Goal: Information Seeking & Learning: Learn about a topic

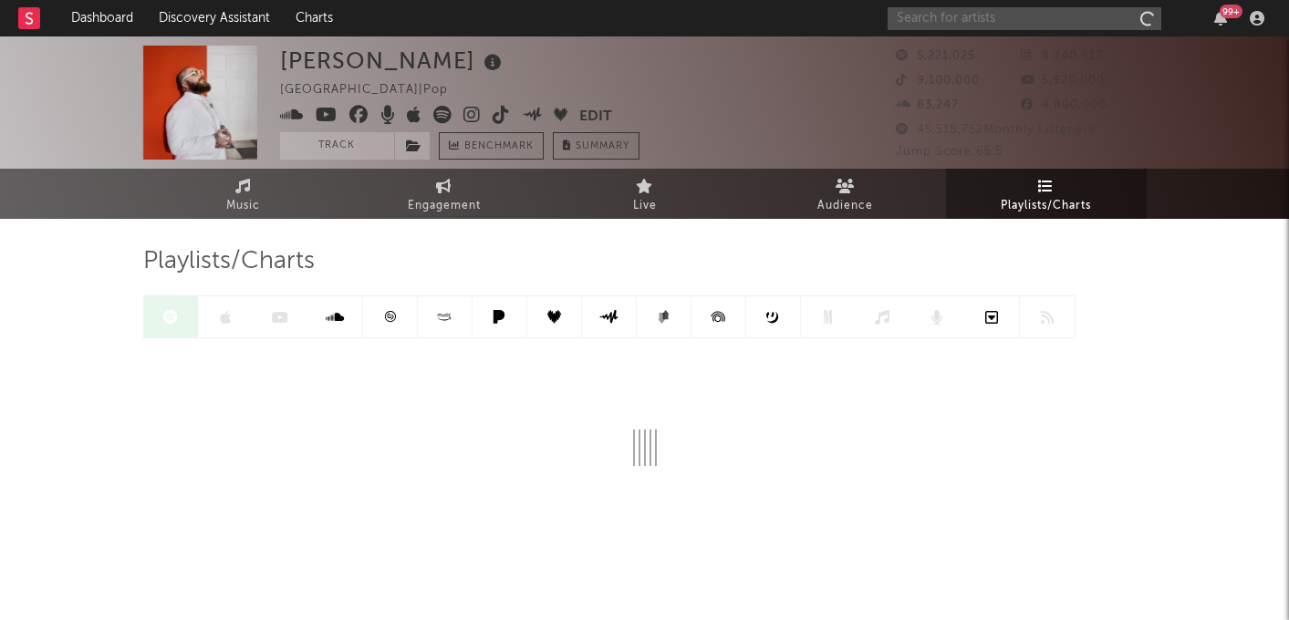
click at [1021, 14] on input "text" at bounding box center [1024, 18] width 274 height 23
click at [976, 16] on input "ed sheeran" at bounding box center [1024, 18] width 274 height 23
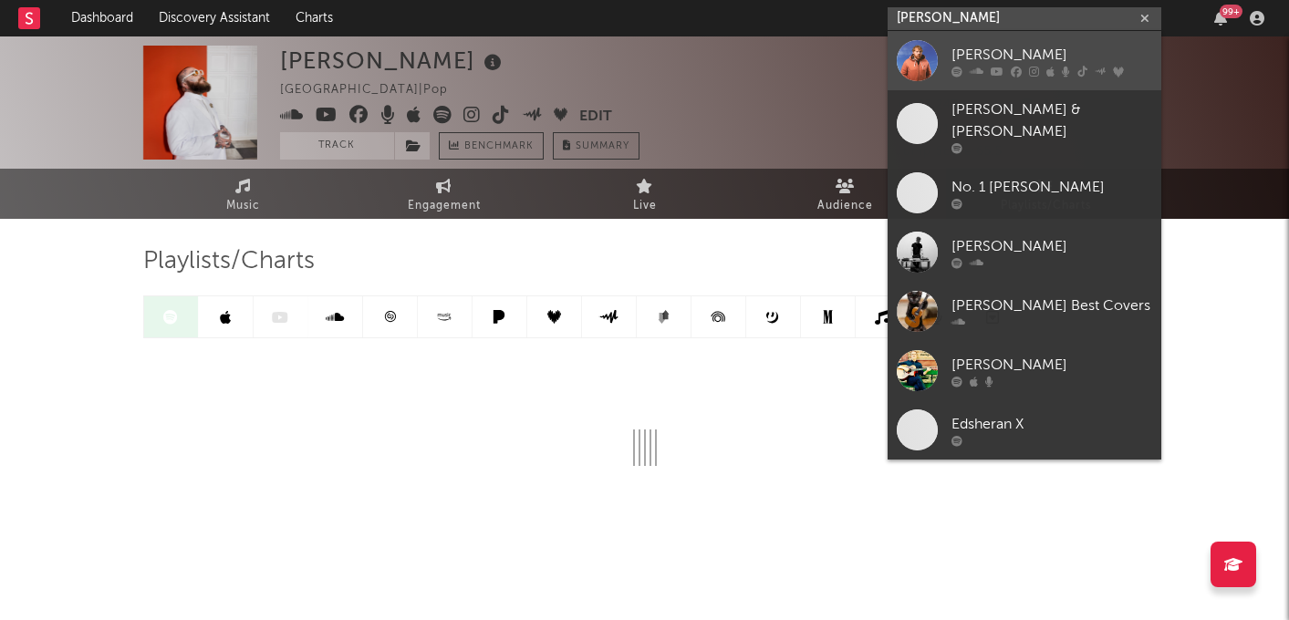
type input "ed sheeran"
click at [995, 57] on div "[PERSON_NAME]" at bounding box center [1051, 55] width 201 height 22
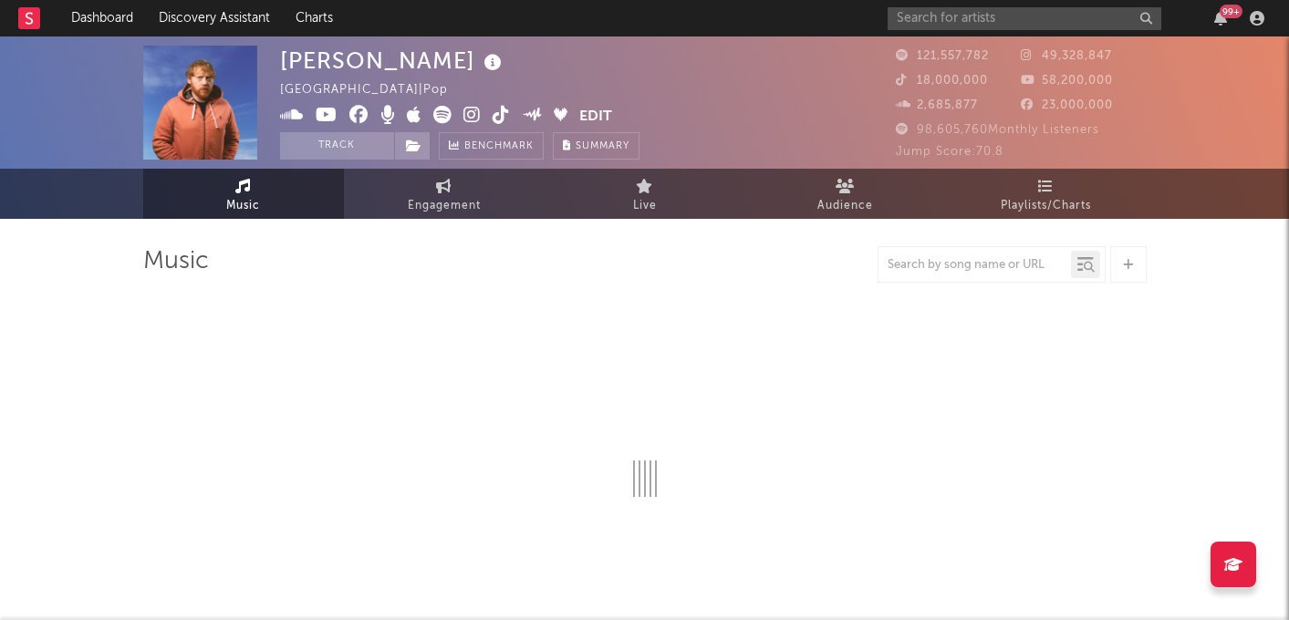
select select "6m"
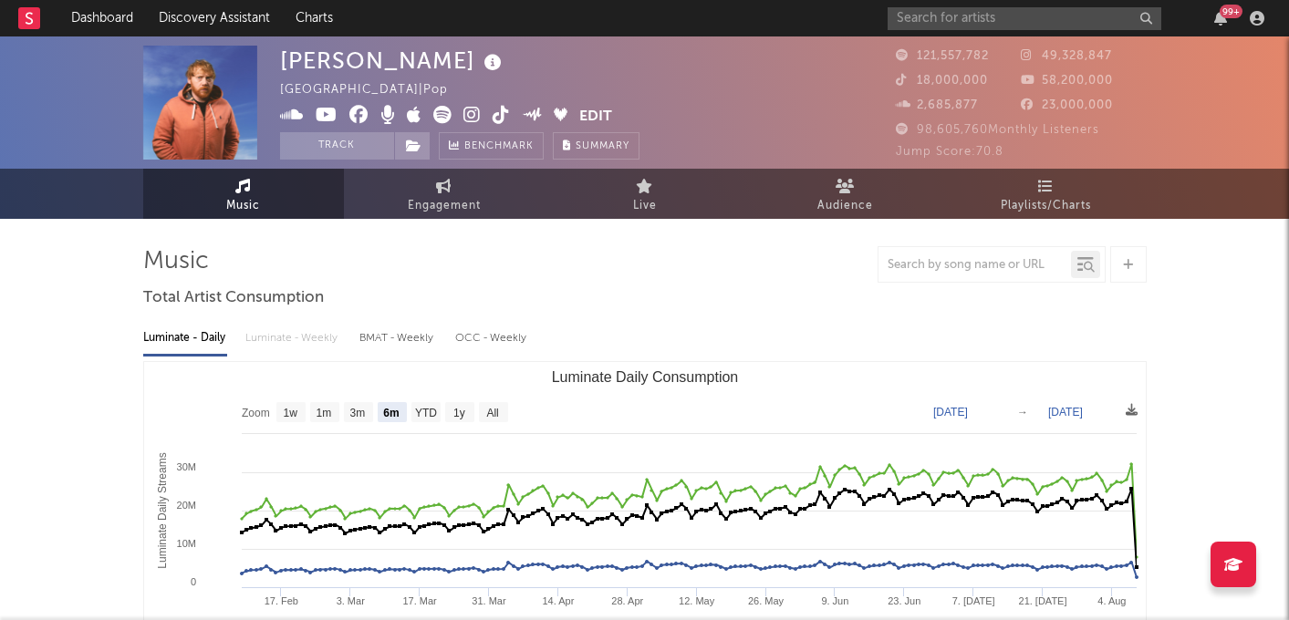
select select "6m"
click at [459, 199] on span "Engagement" at bounding box center [444, 206] width 73 height 22
select select "1w"
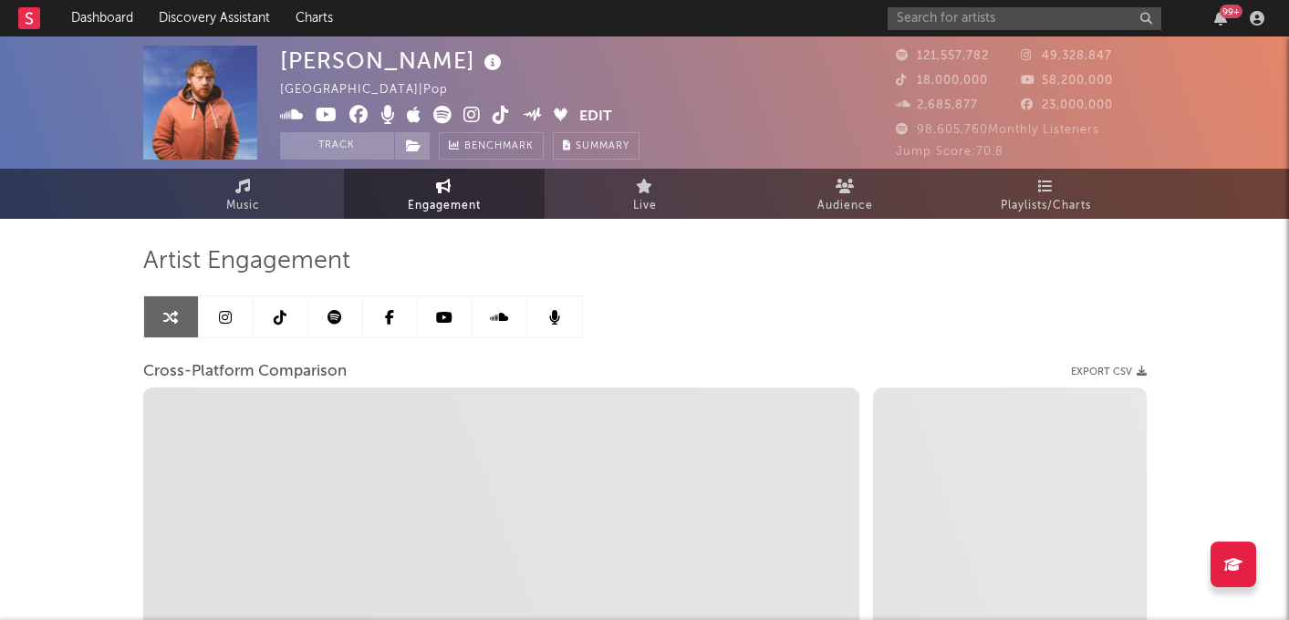
click at [447, 319] on icon at bounding box center [444, 317] width 16 height 15
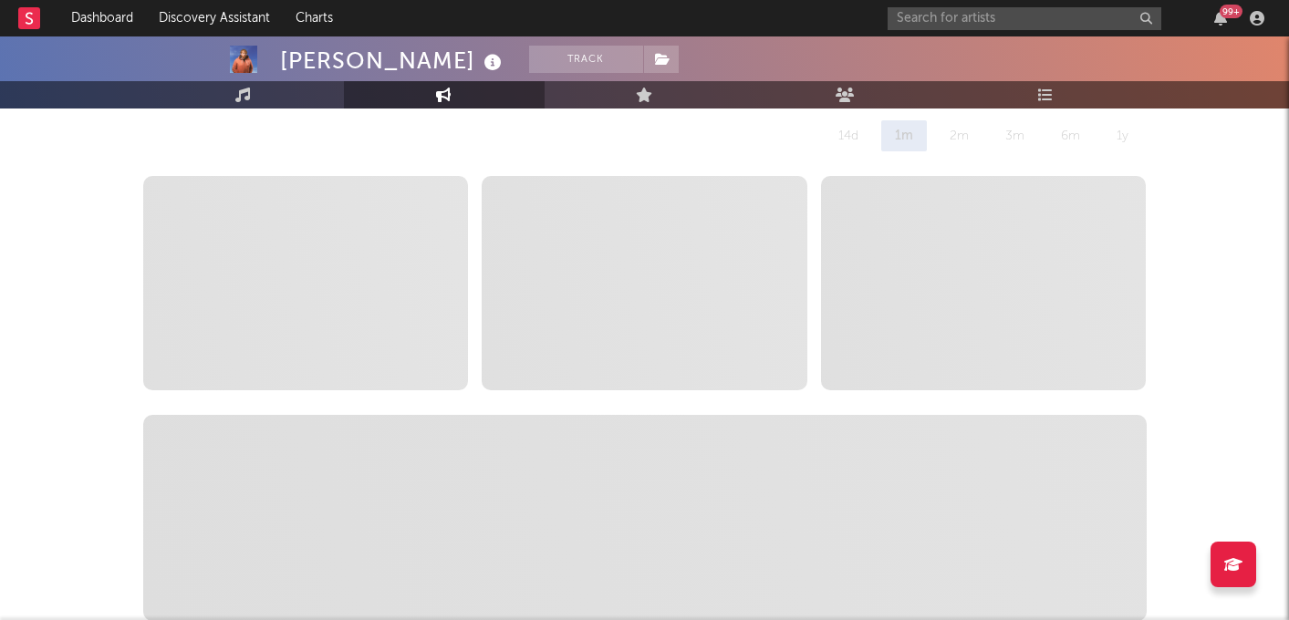
scroll to position [243, 0]
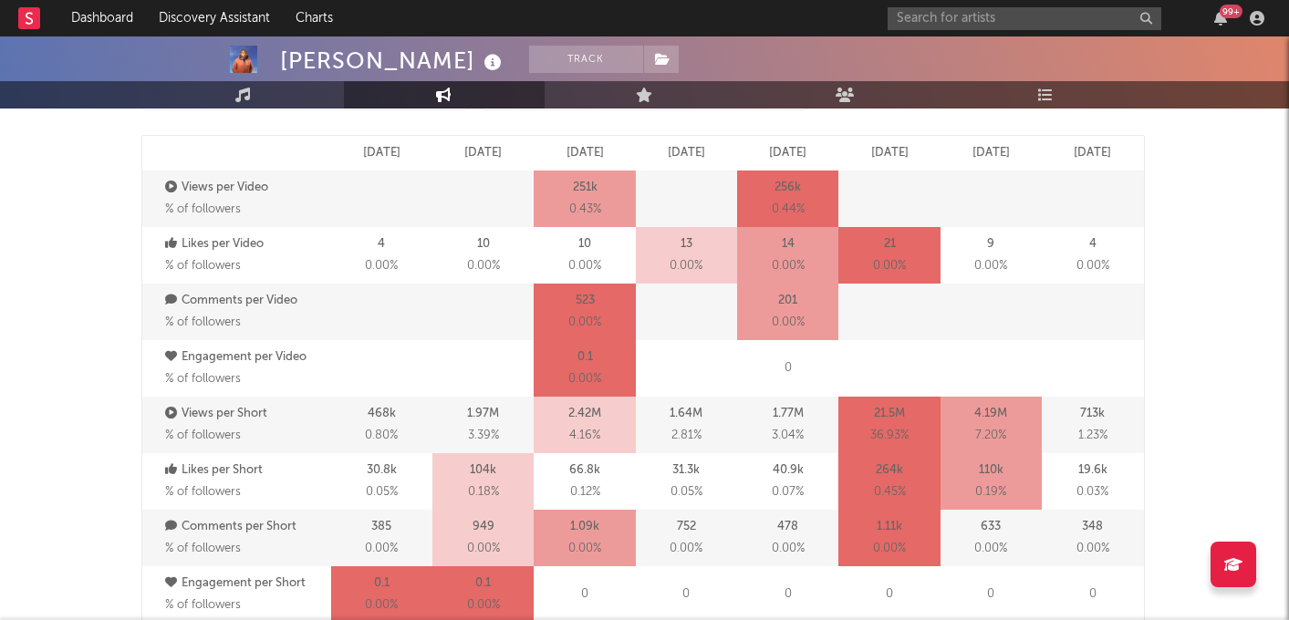
select select "6m"
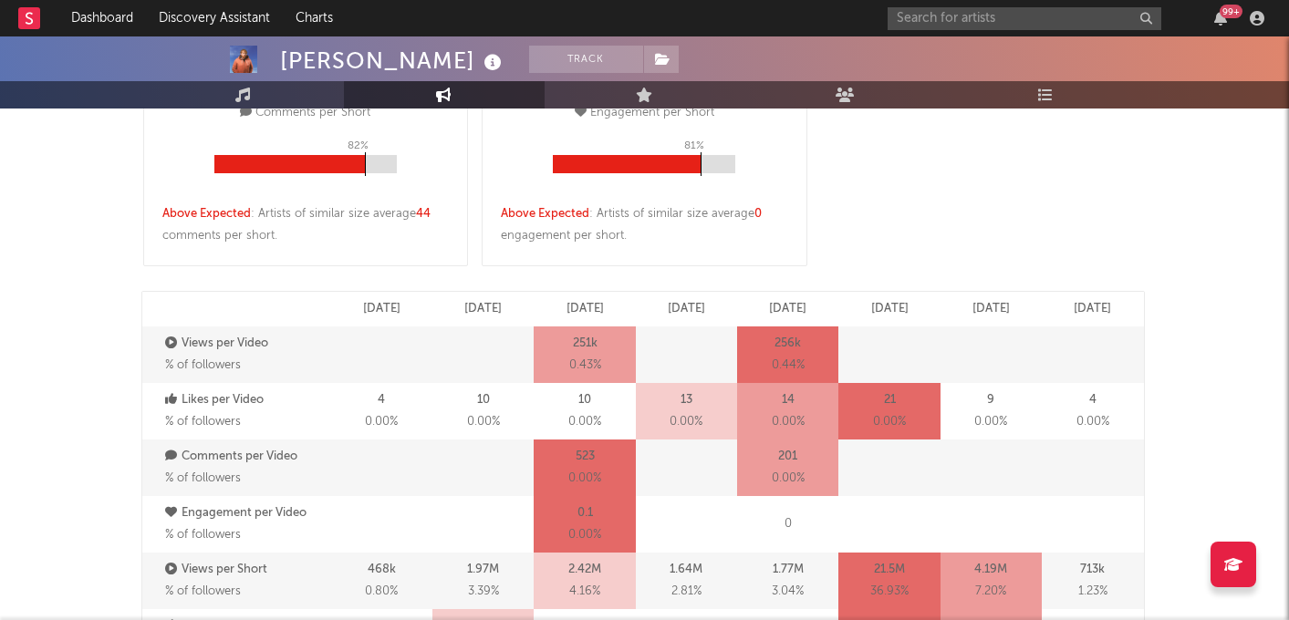
scroll to position [0, 0]
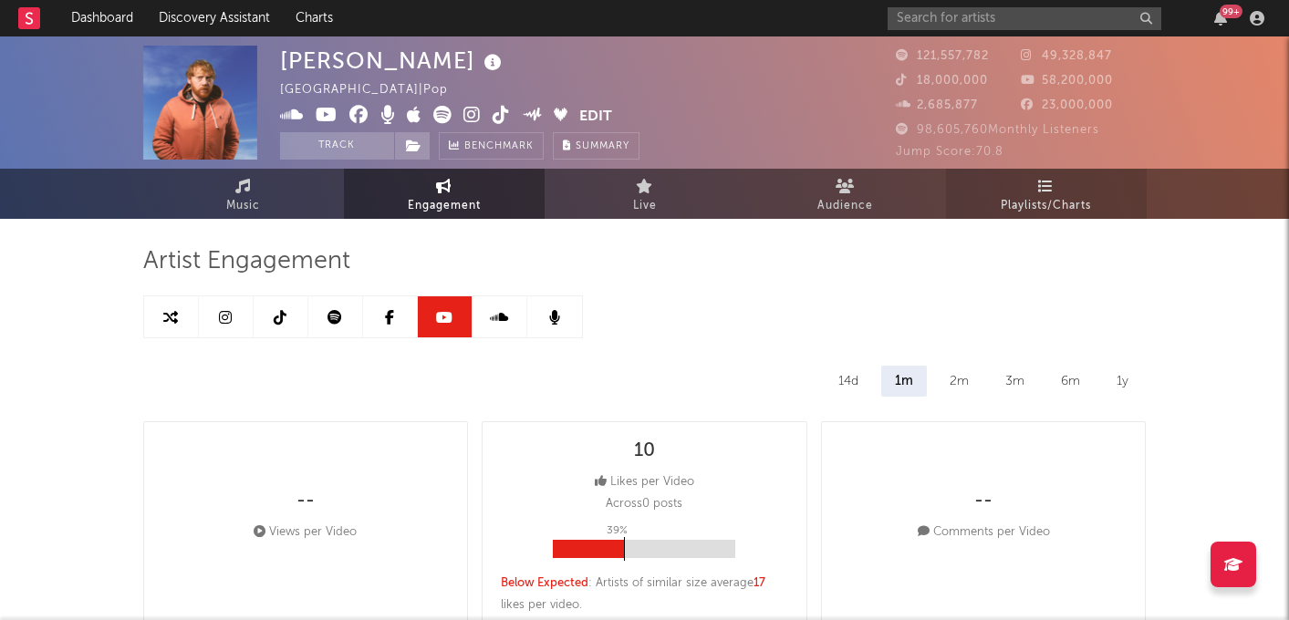
click at [1046, 198] on span "Playlists/Charts" at bounding box center [1045, 206] width 90 height 22
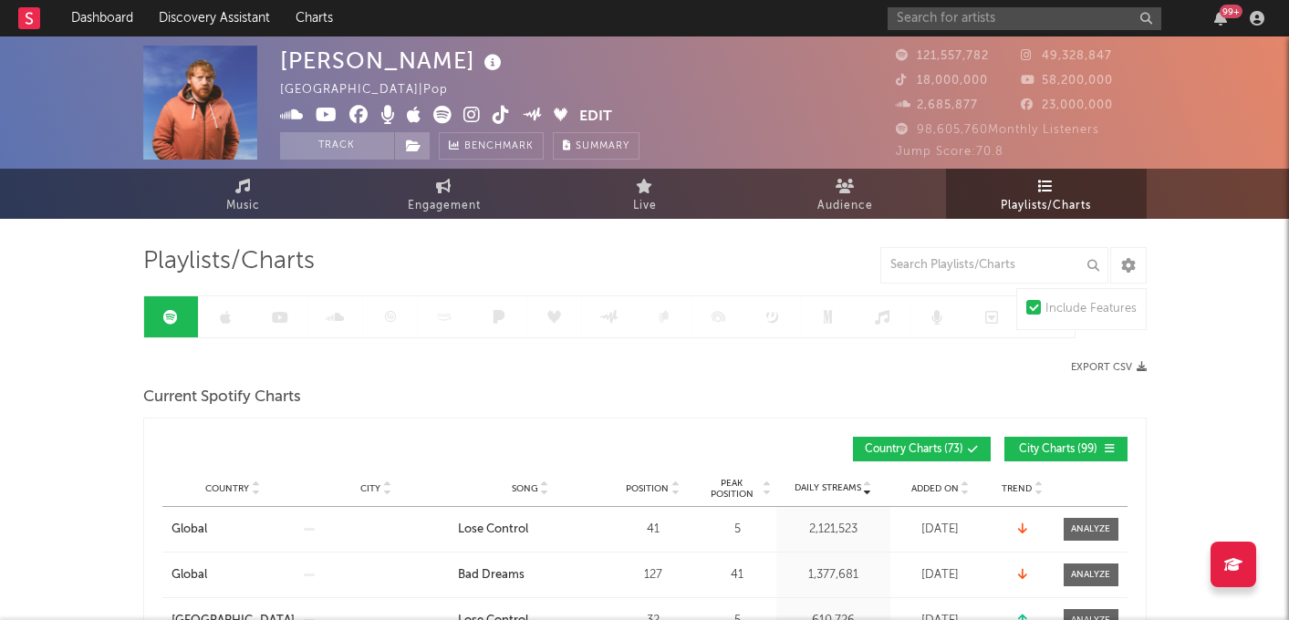
click at [287, 321] on div at bounding box center [609, 316] width 932 height 43
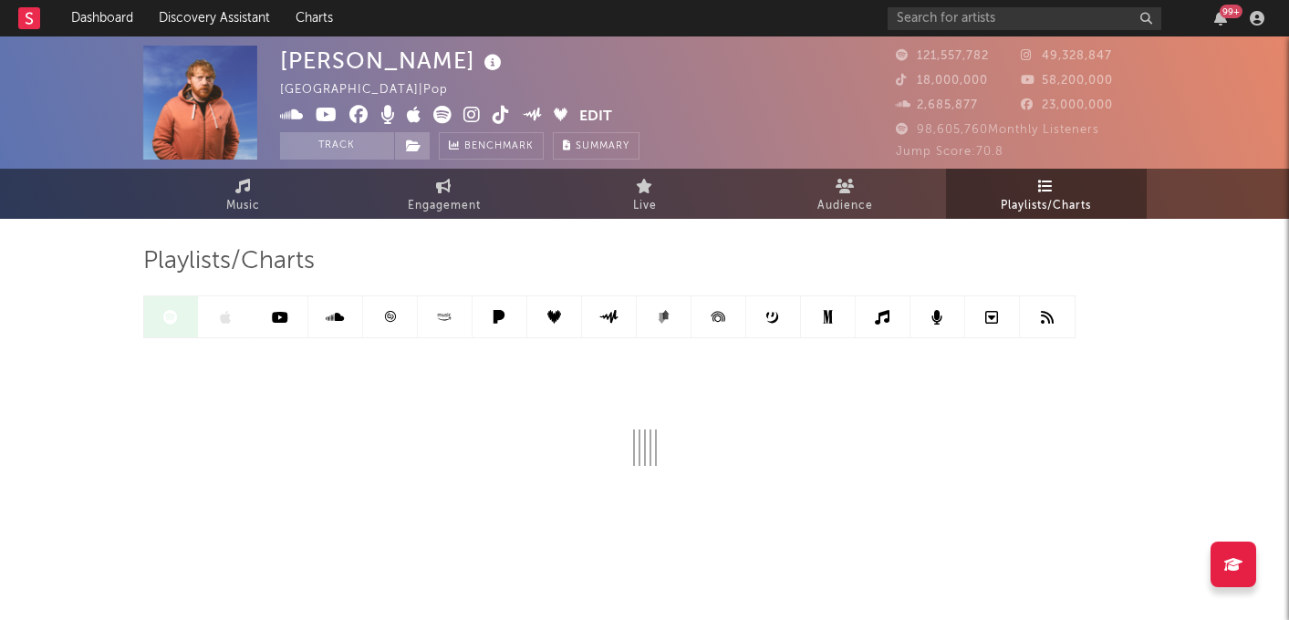
scroll to position [19, 0]
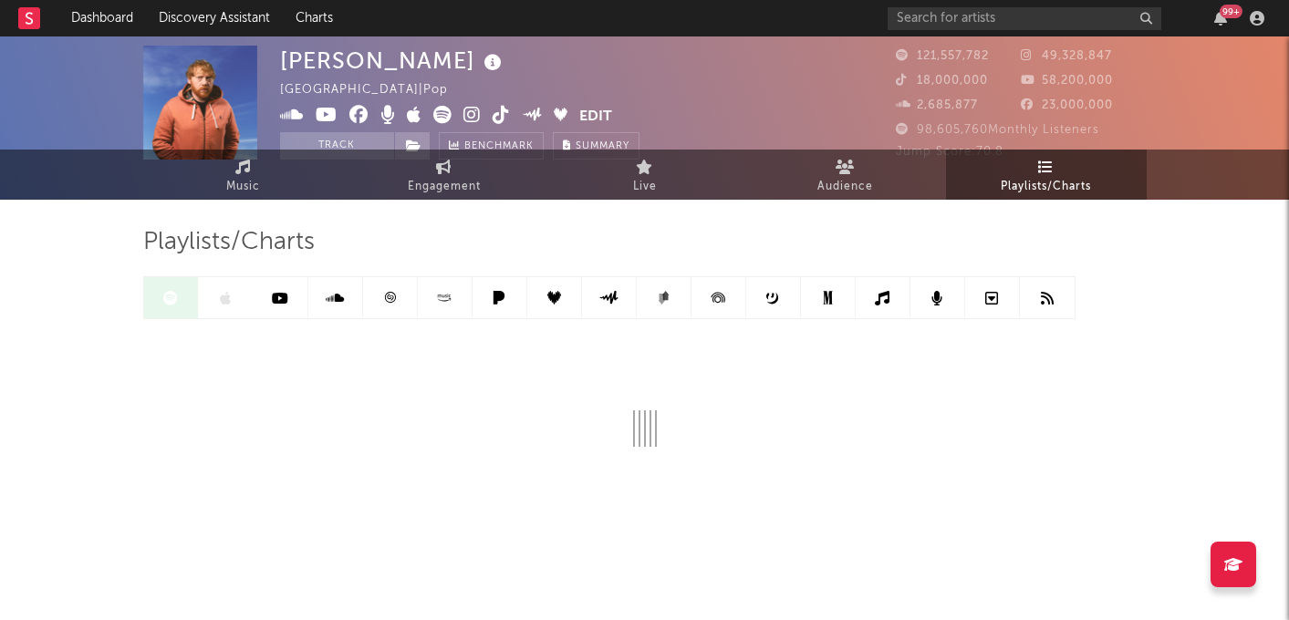
click at [291, 301] on link at bounding box center [281, 297] width 55 height 41
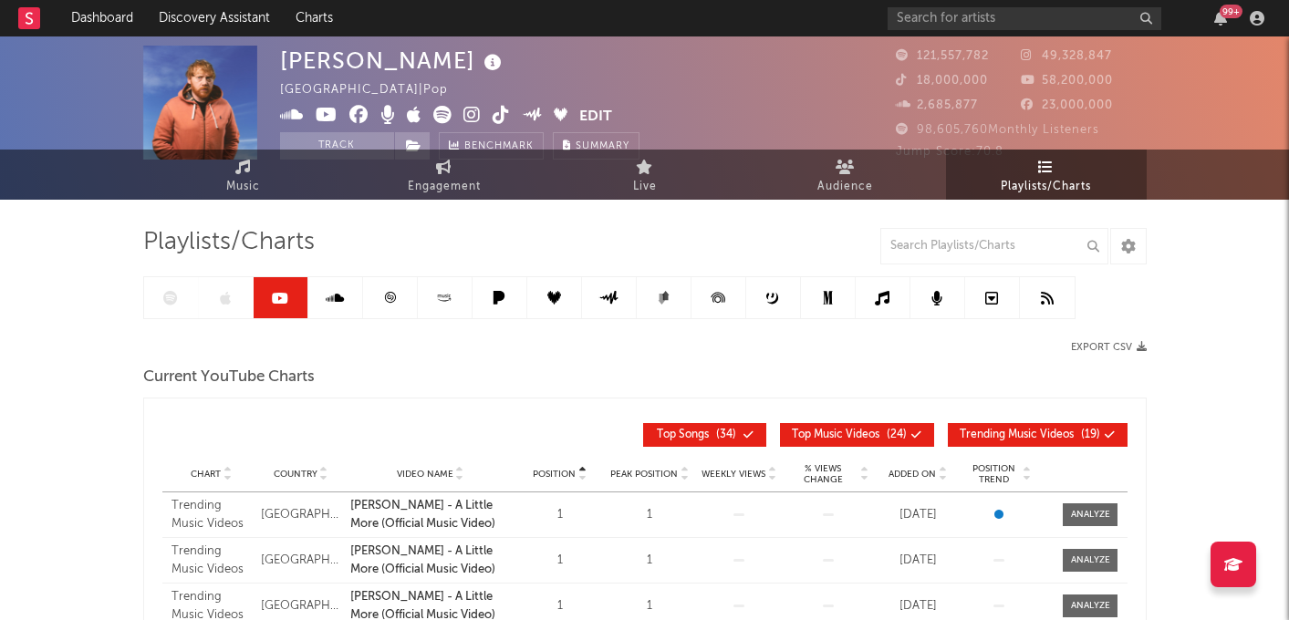
click at [291, 301] on link at bounding box center [281, 297] width 55 height 41
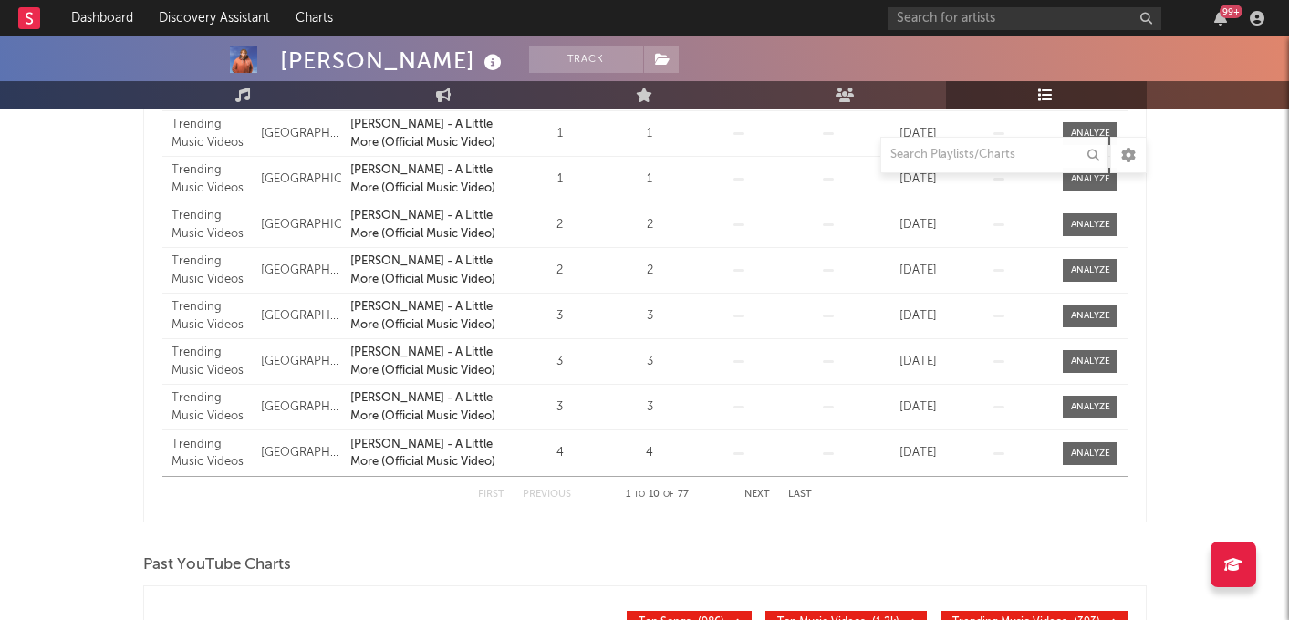
scroll to position [491, 0]
click at [760, 492] on button "Next" at bounding box center [757, 496] width 26 height 10
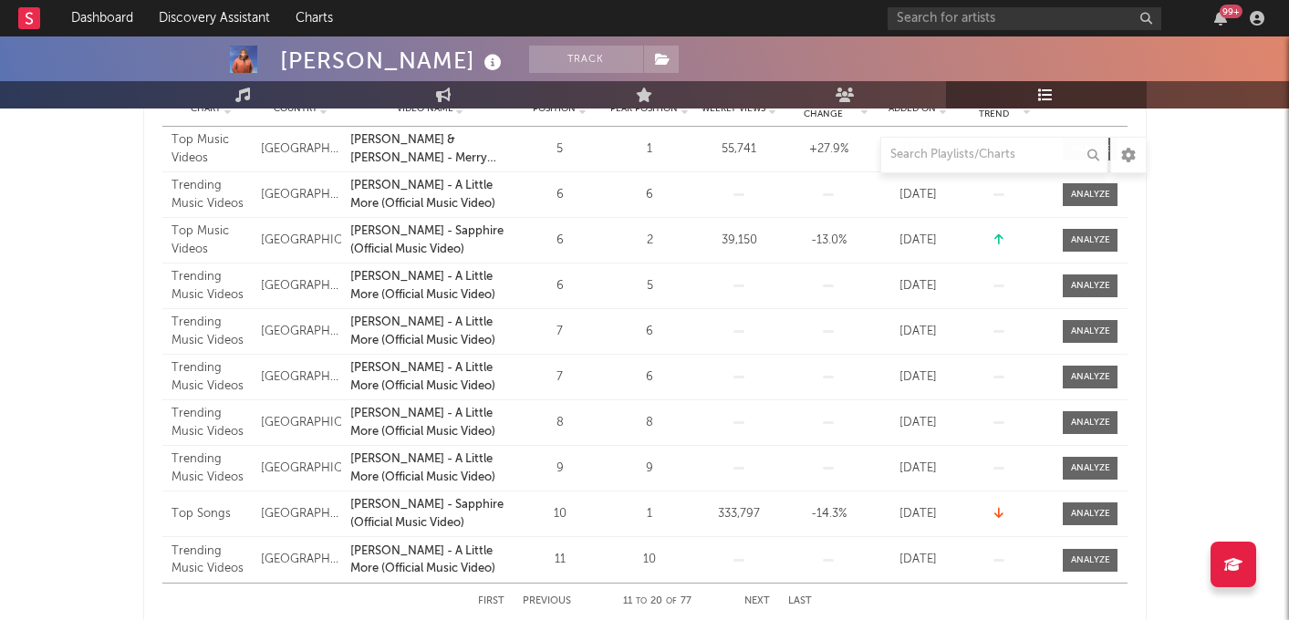
scroll to position [387, 0]
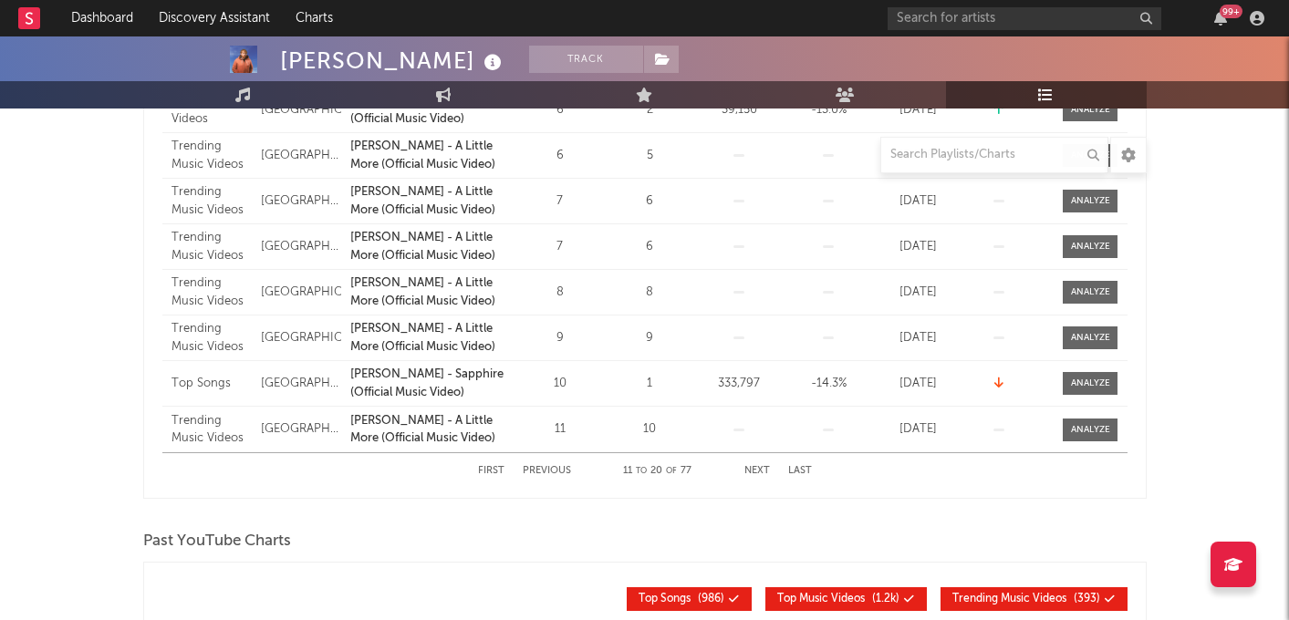
click at [758, 472] on button "Next" at bounding box center [757, 471] width 26 height 10
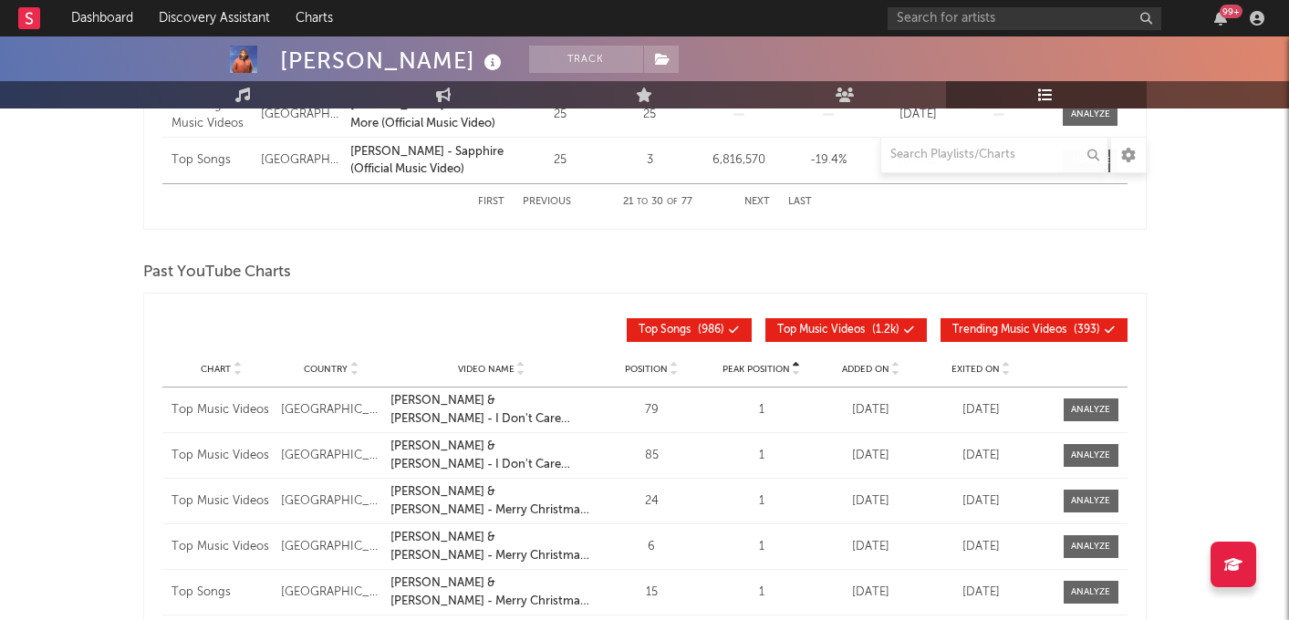
scroll to position [0, 0]
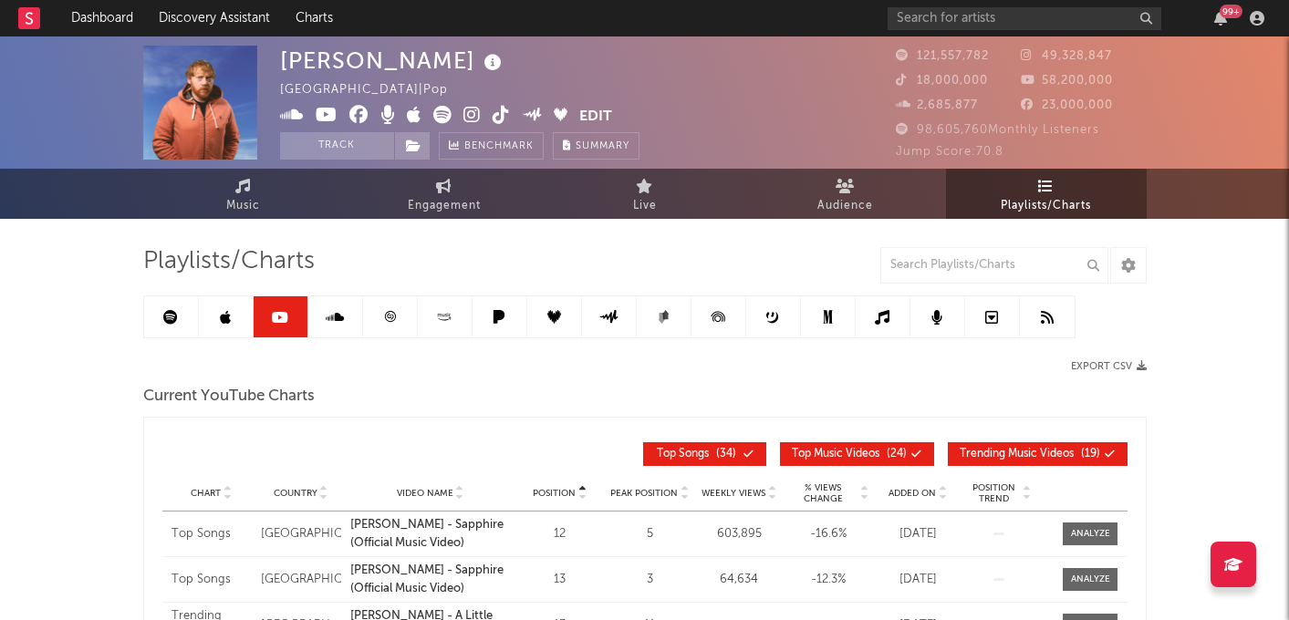
click at [171, 328] on link at bounding box center [171, 316] width 55 height 41
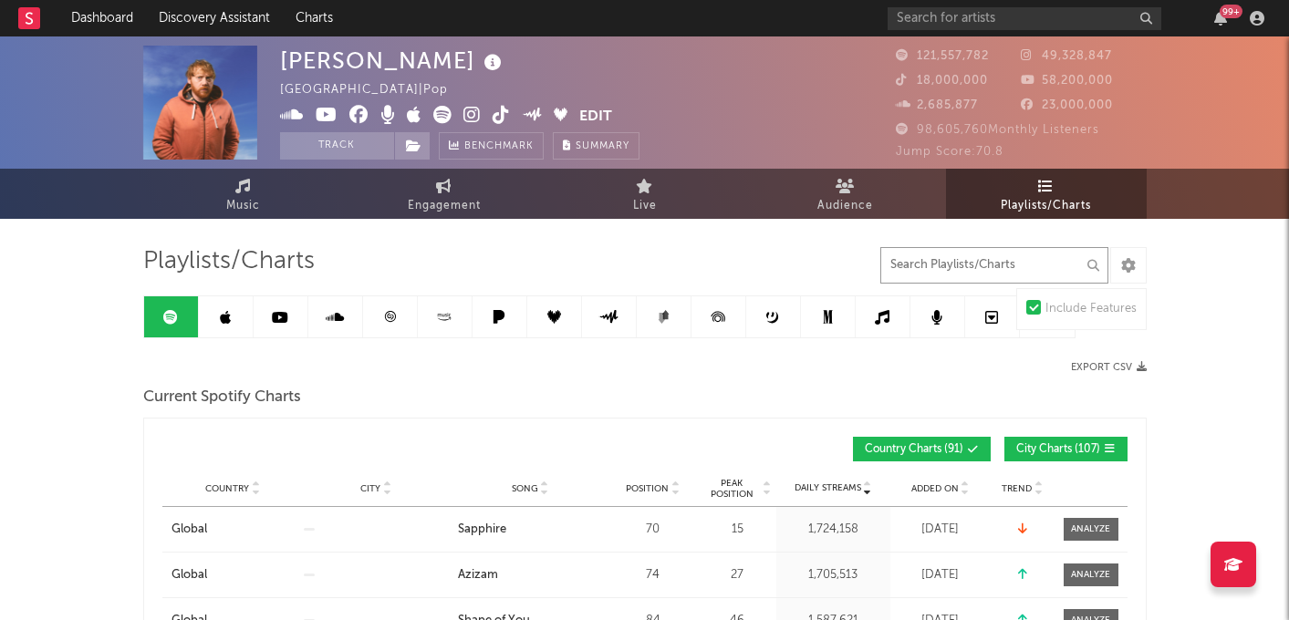
click at [962, 272] on input "text" at bounding box center [994, 265] width 228 height 36
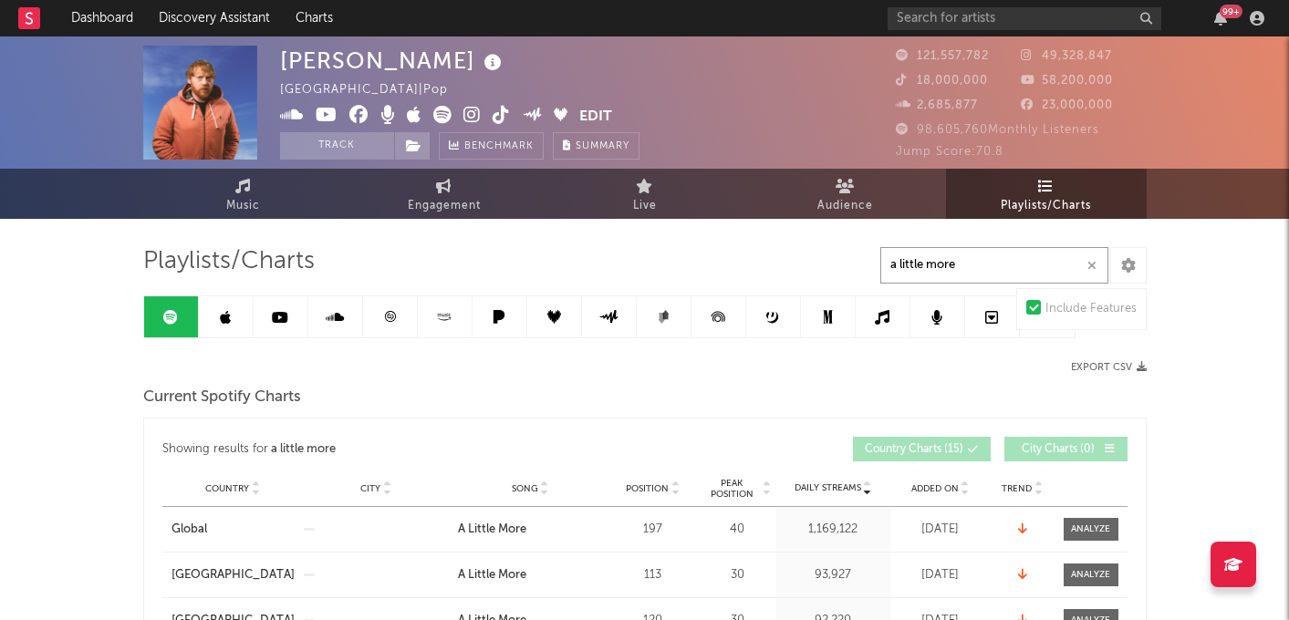
type input "a little more"
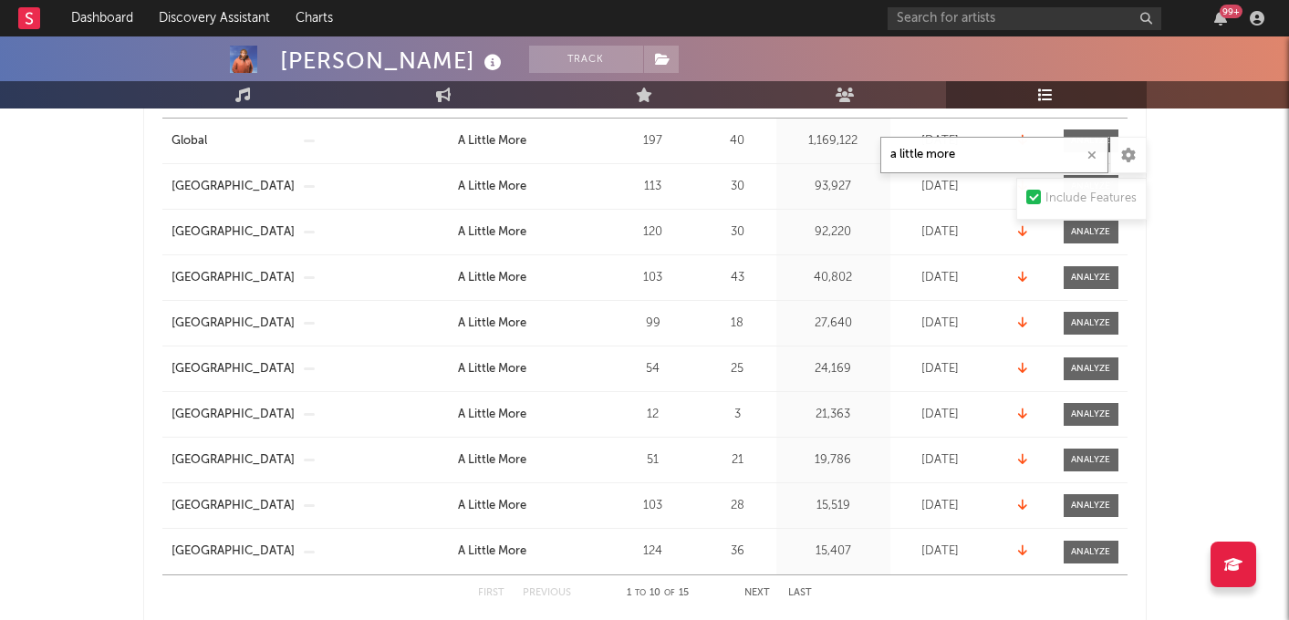
scroll to position [121, 0]
